Goal: Use online tool/utility

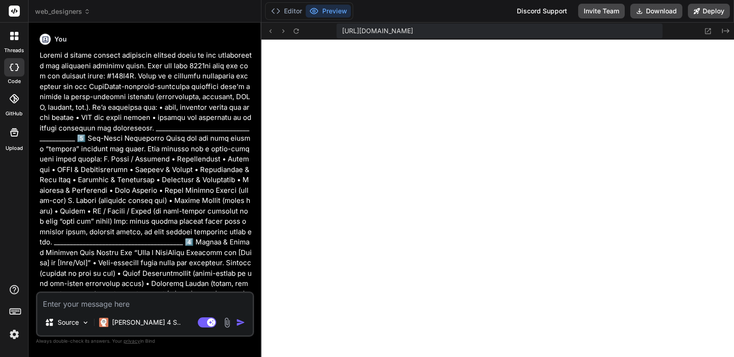
scroll to position [3932, 0]
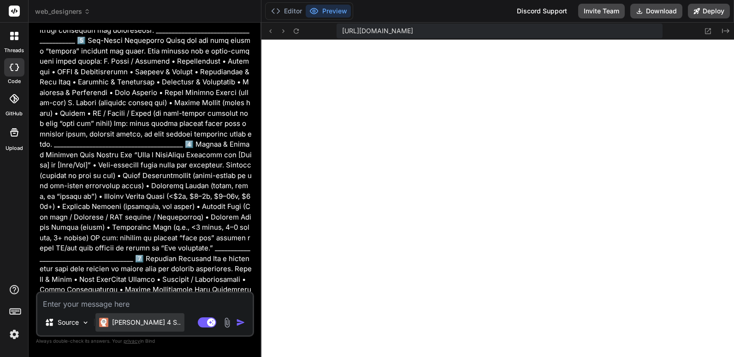
click at [132, 321] on p "[PERSON_NAME] 4 S.." at bounding box center [146, 322] width 69 height 9
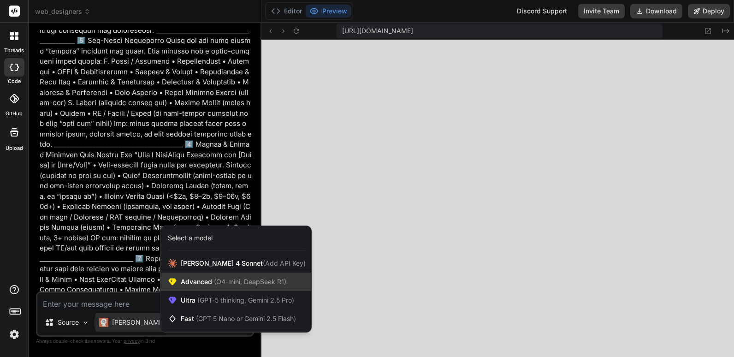
click at [244, 285] on span "Advanced (O4-mini, DeepSeek R1)" at bounding box center [234, 281] width 106 height 9
type textarea "x"
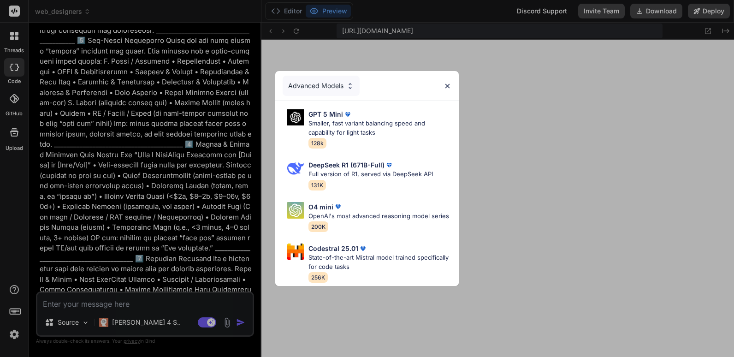
click at [327, 78] on div "Advanced Models" at bounding box center [321, 86] width 77 height 20
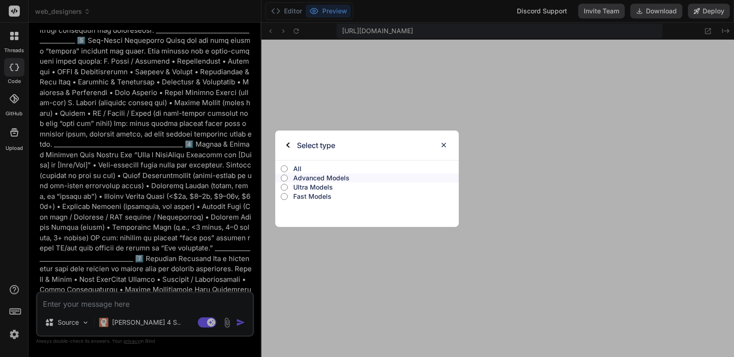
click at [285, 187] on input "Ultra Models" at bounding box center [284, 186] width 7 height 7
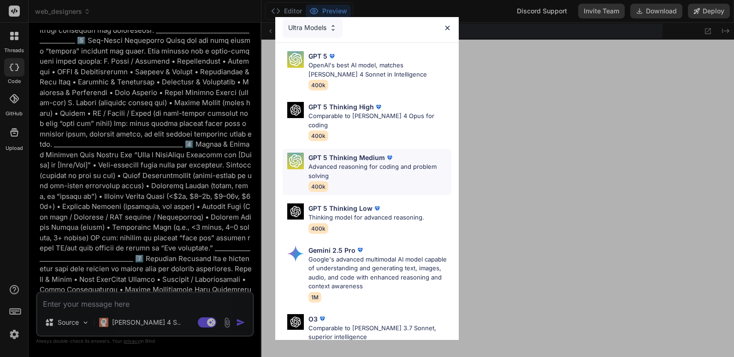
scroll to position [0, 0]
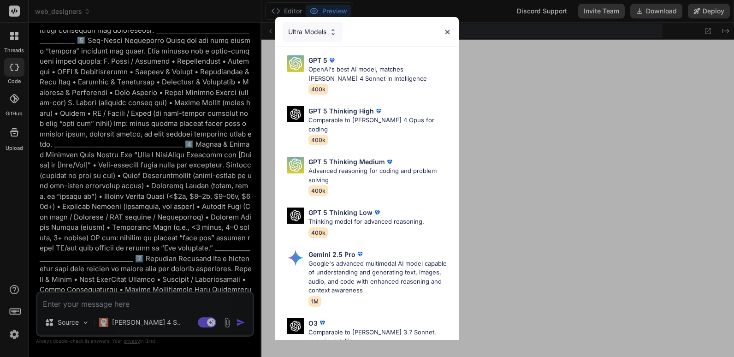
click at [309, 33] on div "Ultra Models" at bounding box center [313, 32] width 60 height 20
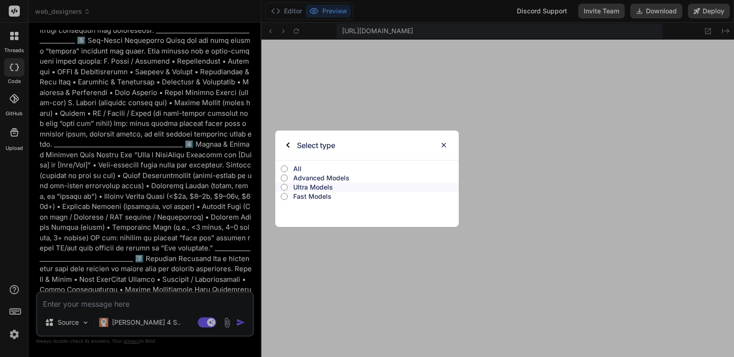
click at [312, 198] on p "Fast Models" at bounding box center [375, 196] width 165 height 9
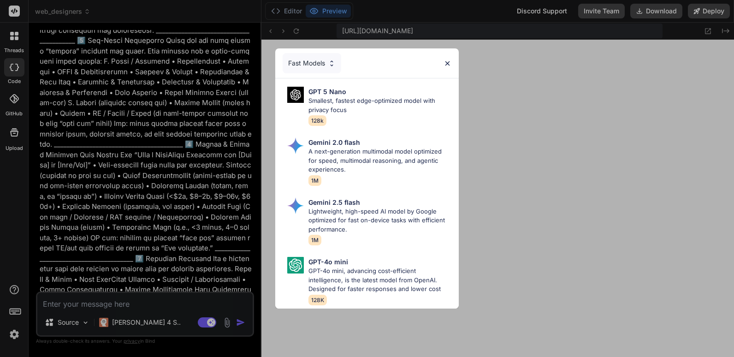
click at [289, 59] on div "Fast Models" at bounding box center [312, 63] width 59 height 20
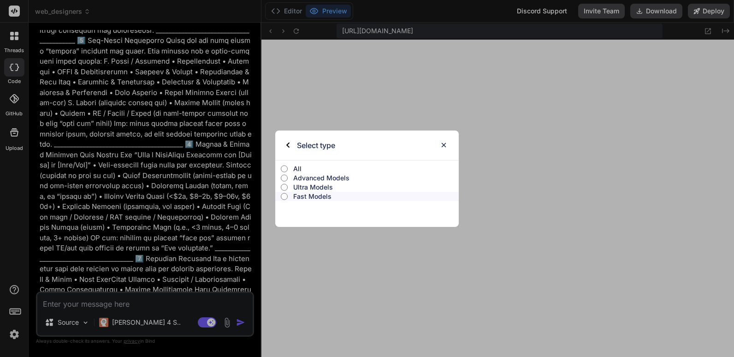
click at [292, 169] on label "All" at bounding box center [366, 168] width 183 height 9
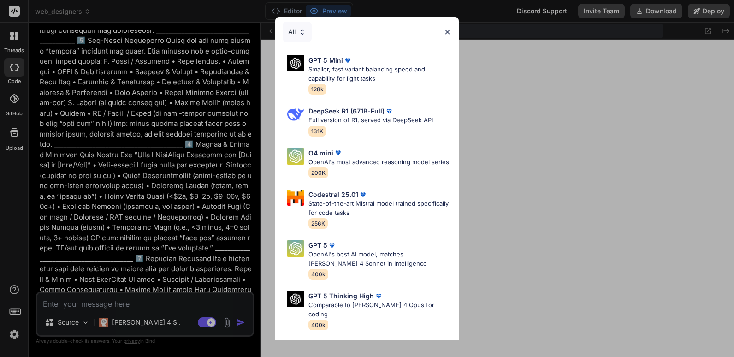
click at [448, 33] on img at bounding box center [447, 32] width 8 height 8
